Goal: Transaction & Acquisition: Purchase product/service

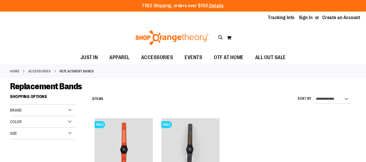
click at [307, 18] on link "Sign In" at bounding box center [306, 17] width 14 height 6
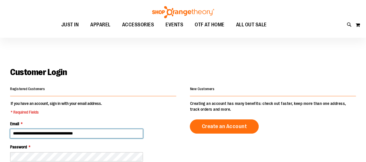
scroll to position [77, 0]
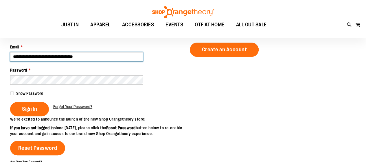
click at [49, 54] on input "**********" at bounding box center [76, 56] width 133 height 9
type input "**********"
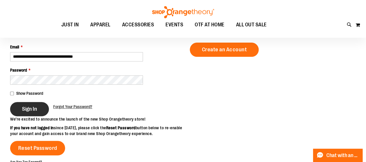
click at [28, 109] on span "Sign In" at bounding box center [29, 109] width 15 height 6
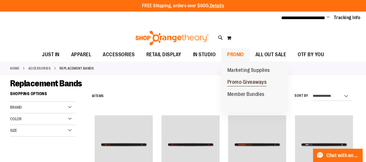
click at [239, 84] on span "Promo Giveaways" at bounding box center [246, 82] width 39 height 7
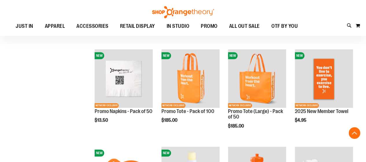
scroll to position [160, 0]
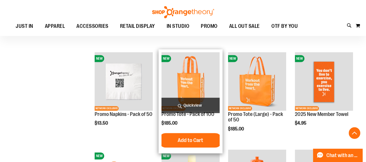
click at [193, 74] on img "product" at bounding box center [190, 81] width 58 height 58
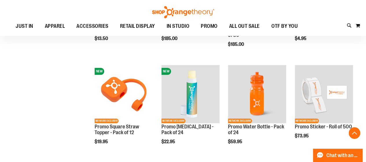
scroll to position [231, 0]
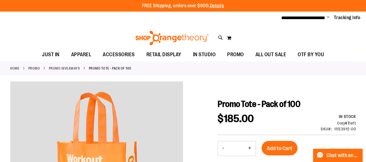
click at [323, 36] on div "Toggle Nav Search Popular Suggestions Advanced Search" at bounding box center [183, 36] width 366 height 23
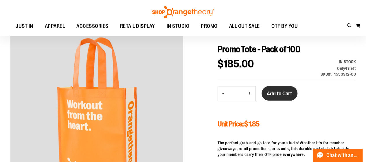
scroll to position [54, 0]
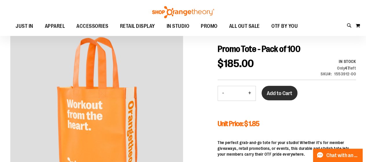
click at [288, 91] on span "Add to Cart" at bounding box center [279, 93] width 25 height 6
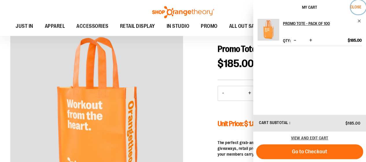
click at [357, 8] on span "Close" at bounding box center [355, 7] width 11 height 5
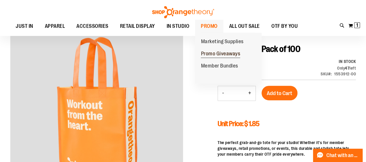
click at [212, 54] on span "Promo Giveaways" at bounding box center [220, 54] width 39 height 7
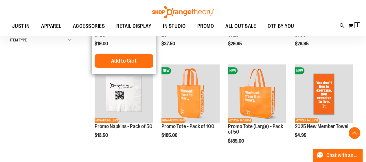
scroll to position [157, 0]
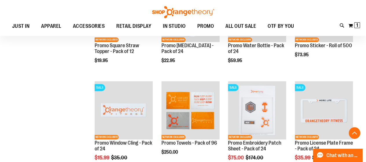
scroll to position [342, 0]
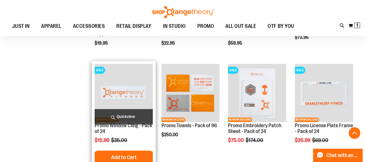
click at [122, 96] on img "product" at bounding box center [124, 93] width 58 height 58
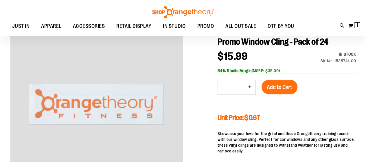
scroll to position [62, 0]
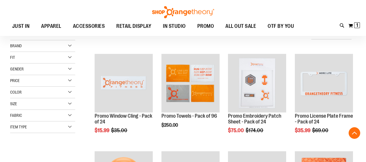
scroll to position [282, 0]
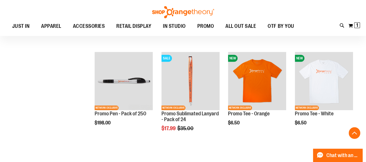
scroll to position [294, 0]
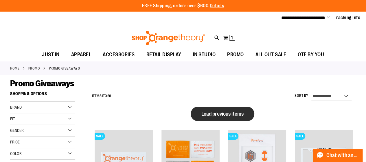
click at [206, 108] on button "Load previous items" at bounding box center [223, 113] width 64 height 14
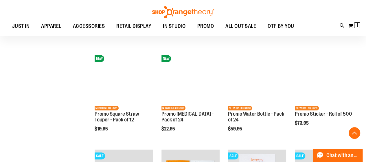
scroll to position [197, 0]
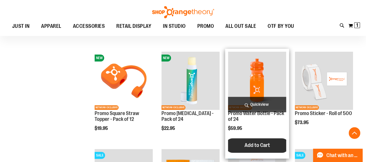
click at [251, 145] on span "Add to Cart" at bounding box center [256, 145] width 25 height 6
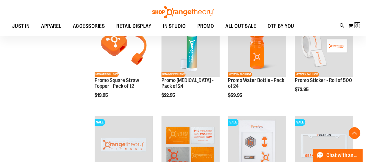
scroll to position [237, 0]
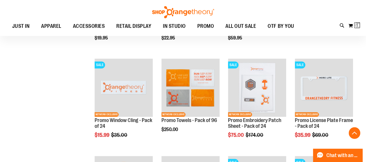
scroll to position [289, 0]
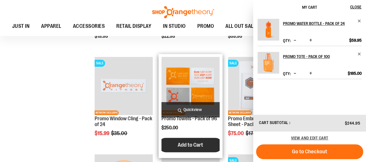
click at [186, 143] on span "Add to Cart" at bounding box center [190, 144] width 25 height 6
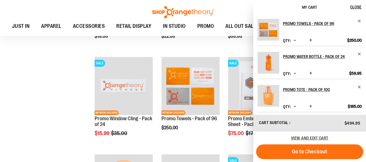
scroll to position [2, 0]
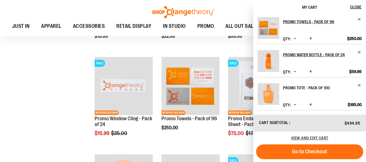
click at [315, 87] on h2 "Promo Tote - Pack of 100" at bounding box center [318, 87] width 71 height 9
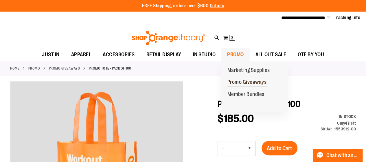
click at [246, 81] on span "Promo Giveaways" at bounding box center [246, 82] width 39 height 7
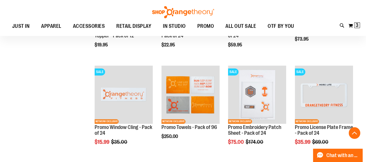
scroll to position [341, 0]
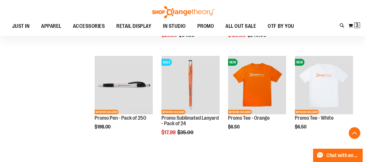
scroll to position [642, 0]
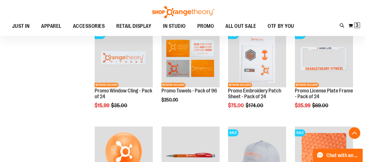
scroll to position [377, 0]
